Goal: Task Accomplishment & Management: Manage account settings

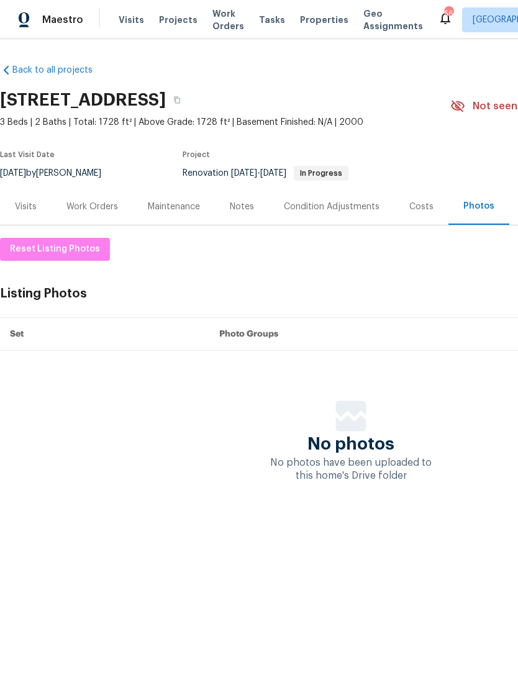
click at [129, 21] on span "Visits" at bounding box center [131, 20] width 25 height 12
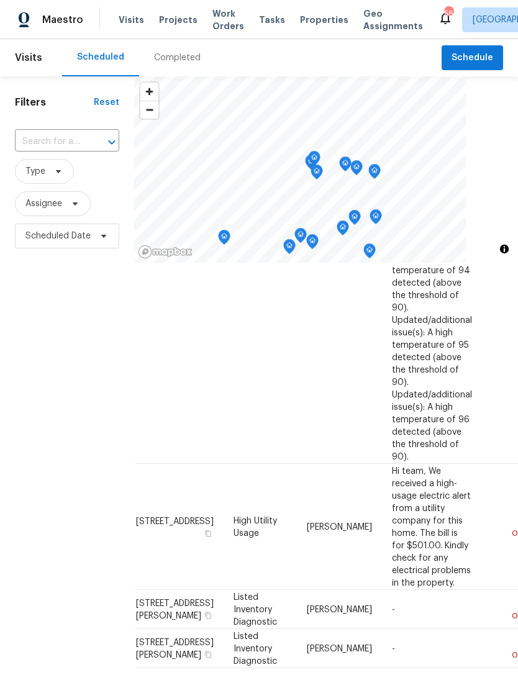
scroll to position [441, 14]
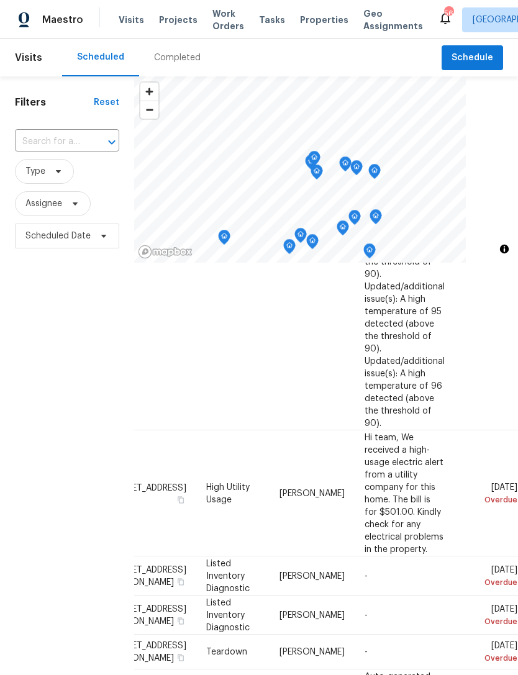
scroll to position [472, 109]
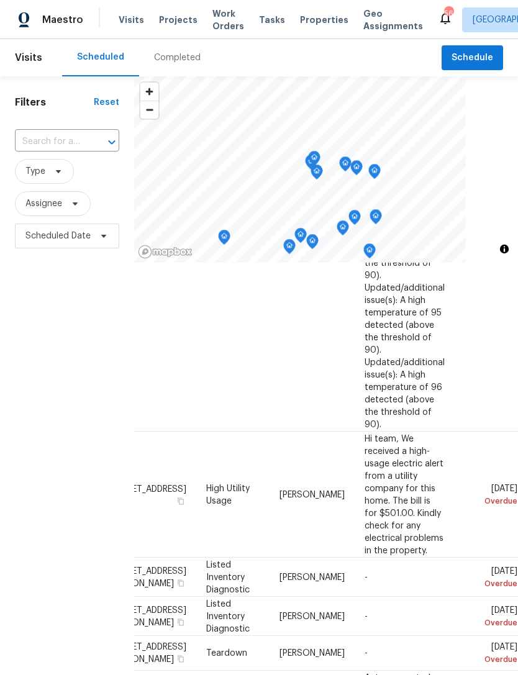
click at [0, 0] on icon at bounding box center [0, 0] width 0 height 0
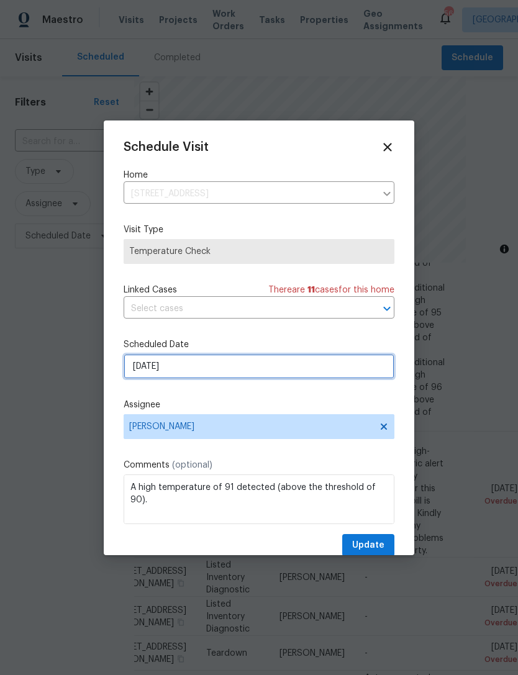
click at [237, 371] on input "[DATE]" at bounding box center [259, 366] width 271 height 25
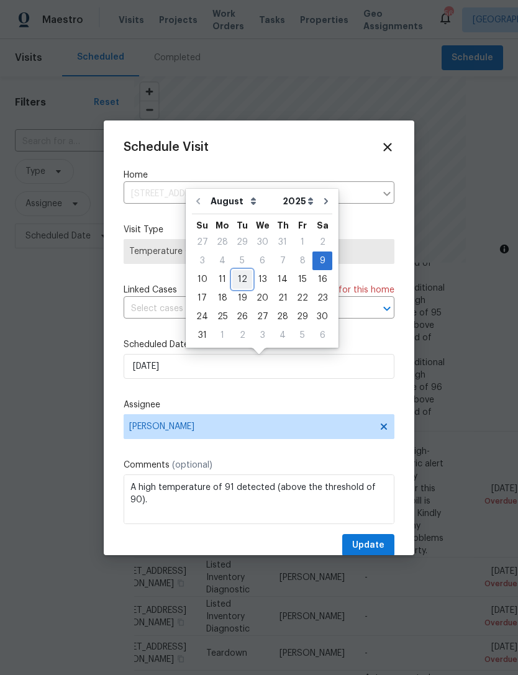
click at [244, 283] on div "12" at bounding box center [242, 279] width 20 height 17
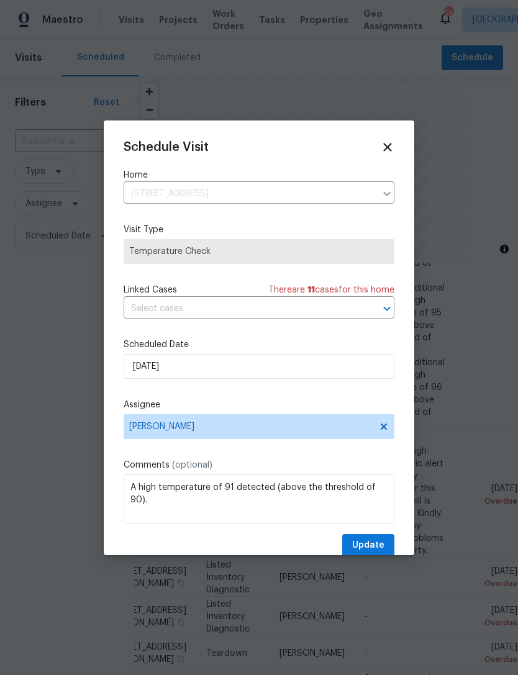
type input "[DATE]"
click at [376, 546] on span "Update" at bounding box center [368, 546] width 32 height 16
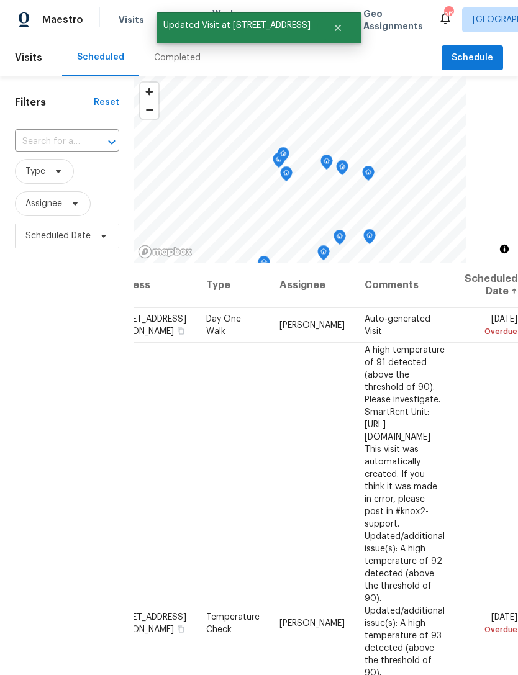
scroll to position [0, 109]
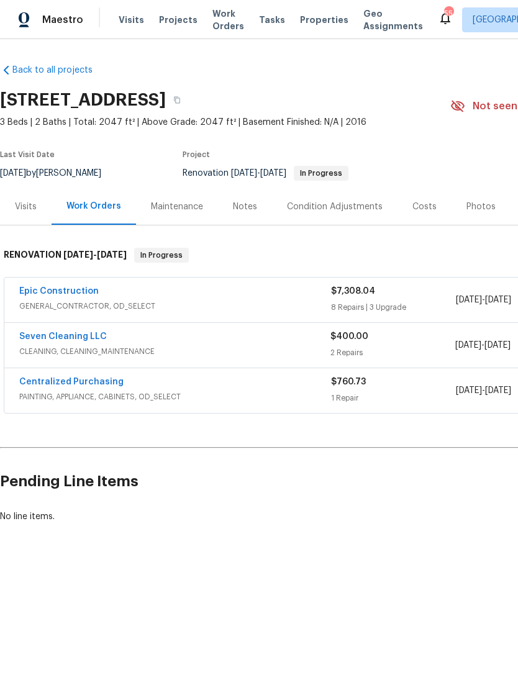
click at [87, 326] on div "Seven Cleaning LLC CLEANING, CLEANING_MAINTENANCE $400.00 2 Repairs 8/4/2025 - …" at bounding box center [350, 345] width 693 height 45
click at [79, 333] on link "Seven Cleaning LLC" at bounding box center [63, 336] width 88 height 9
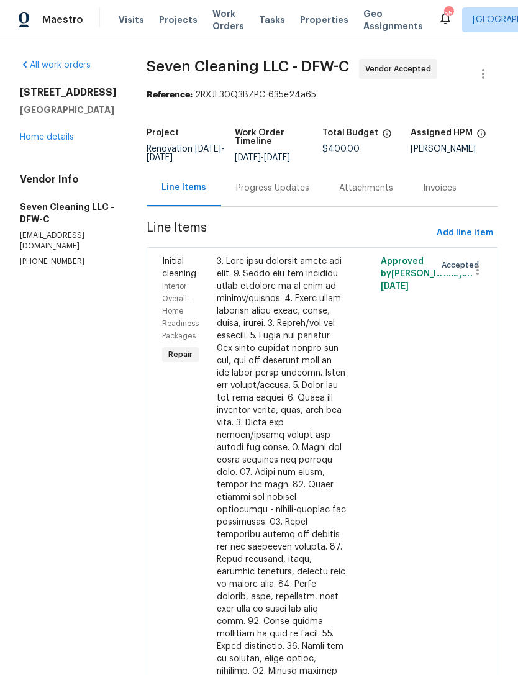
click at [279, 194] on div "Progress Updates" at bounding box center [272, 188] width 73 height 12
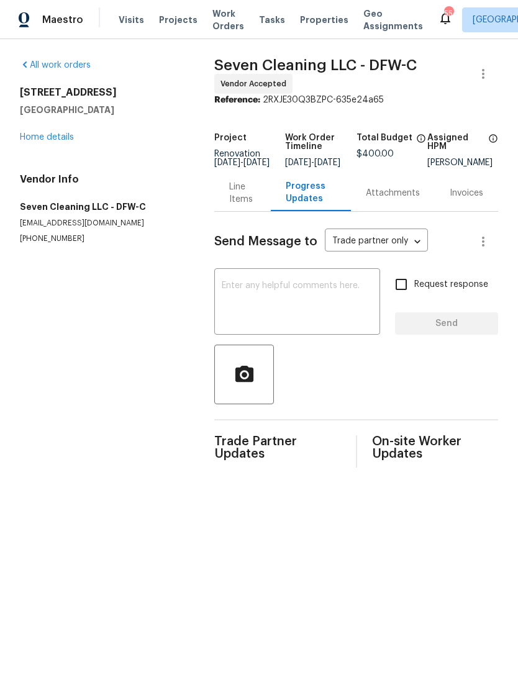
click at [292, 290] on textarea at bounding box center [297, 302] width 151 height 43
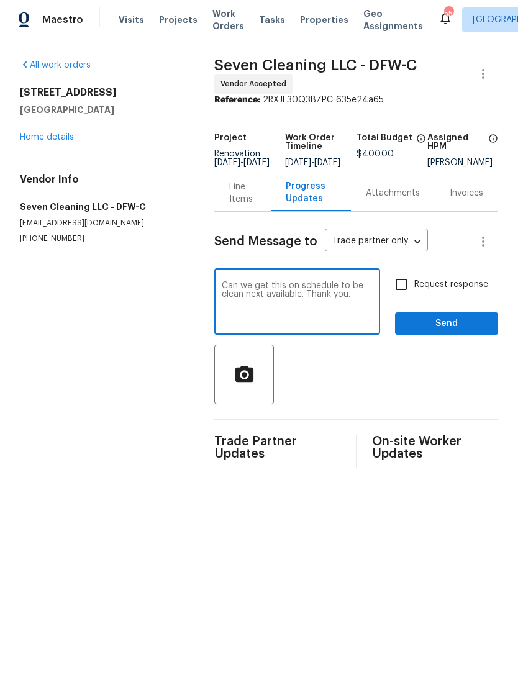
type textarea "Can we get this on schedule to be clean next available. Thank you."
click at [402, 292] on input "Request response" at bounding box center [401, 284] width 26 height 26
checkbox input "true"
click at [446, 332] on span "Send" at bounding box center [446, 324] width 83 height 16
